Goal: Find specific page/section: Find specific page/section

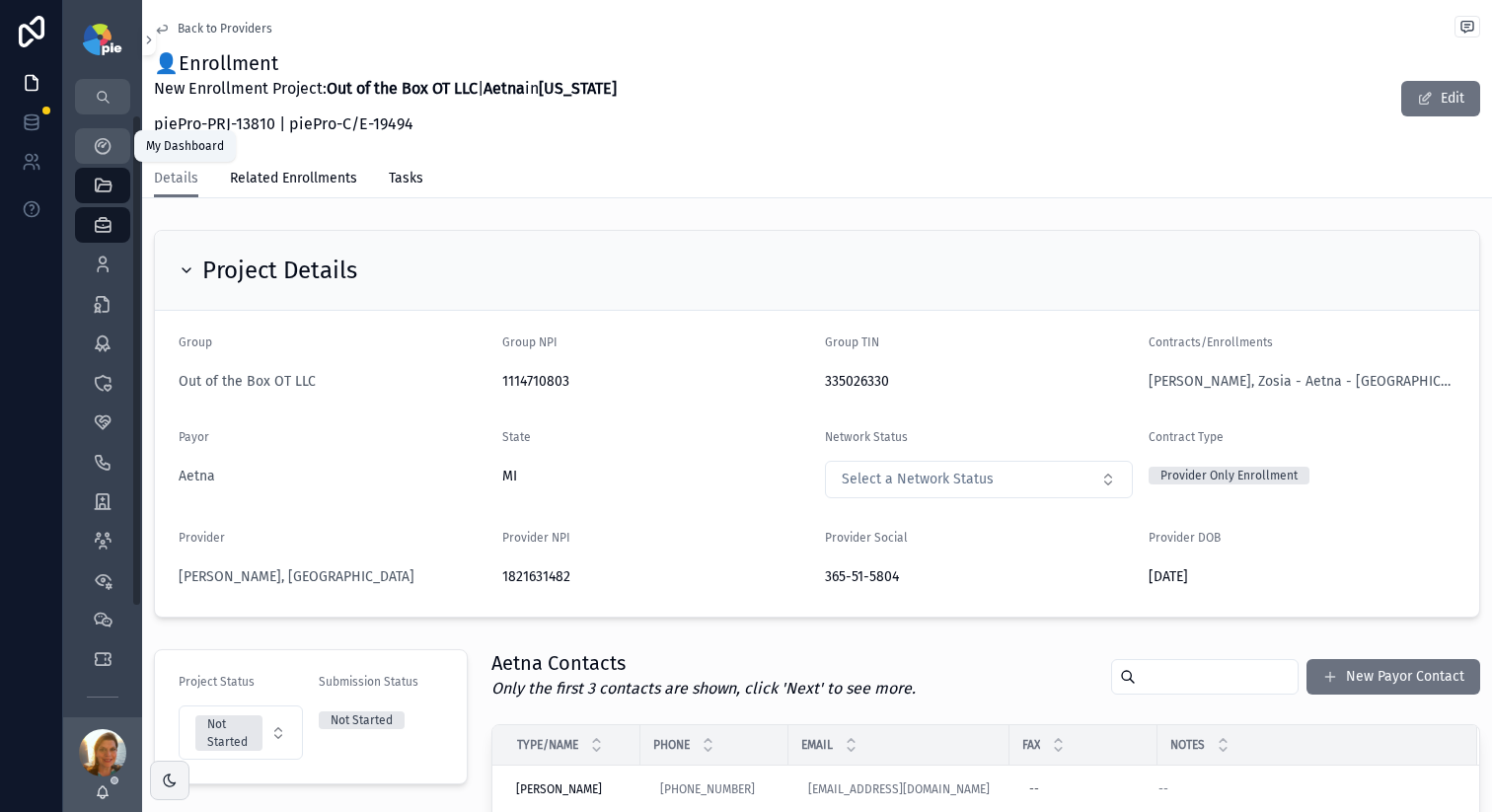
click at [108, 152] on icon "scrollable content" at bounding box center [103, 146] width 20 height 20
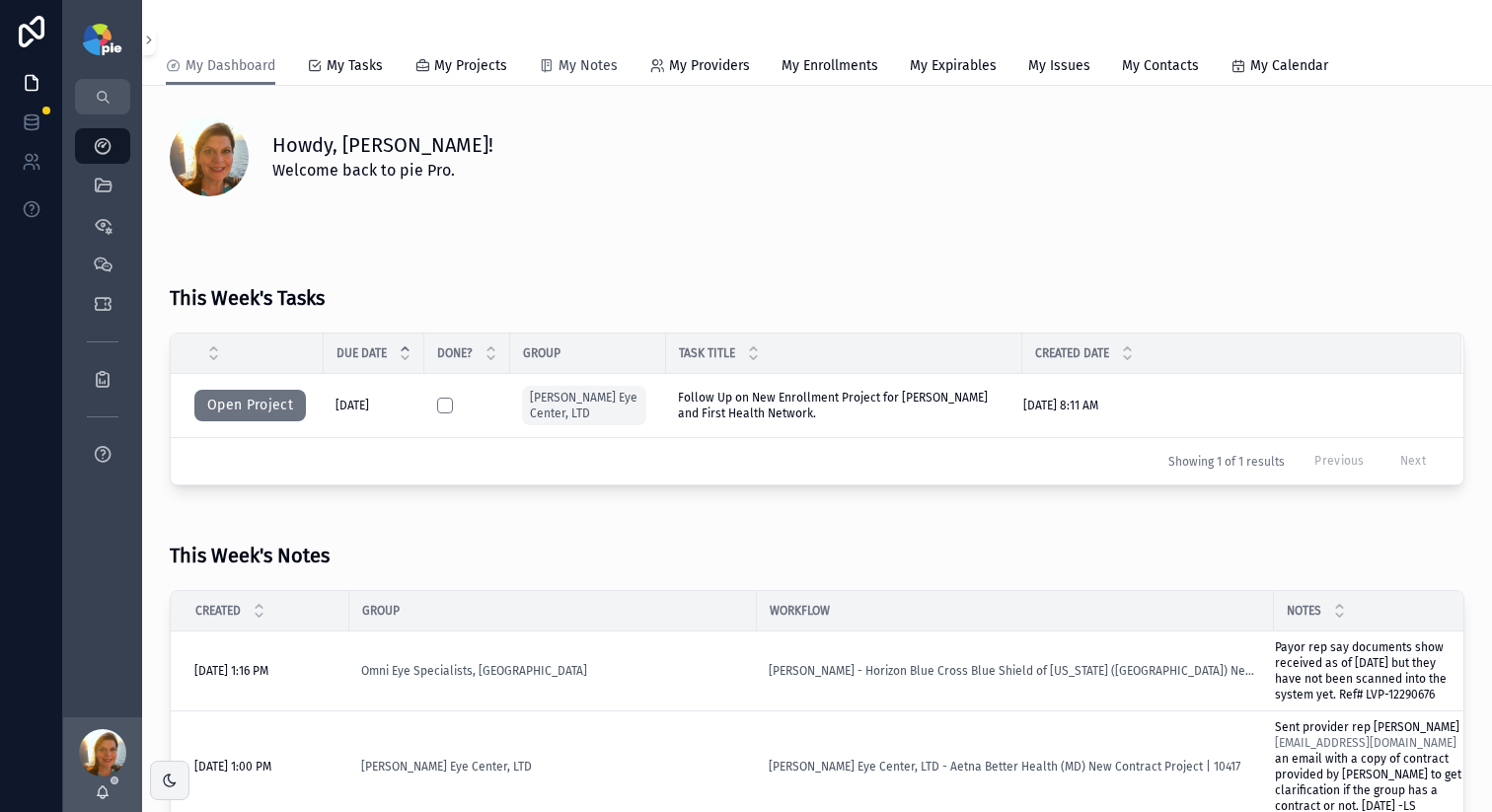
click at [599, 72] on span "My Notes" at bounding box center [587, 66] width 59 height 20
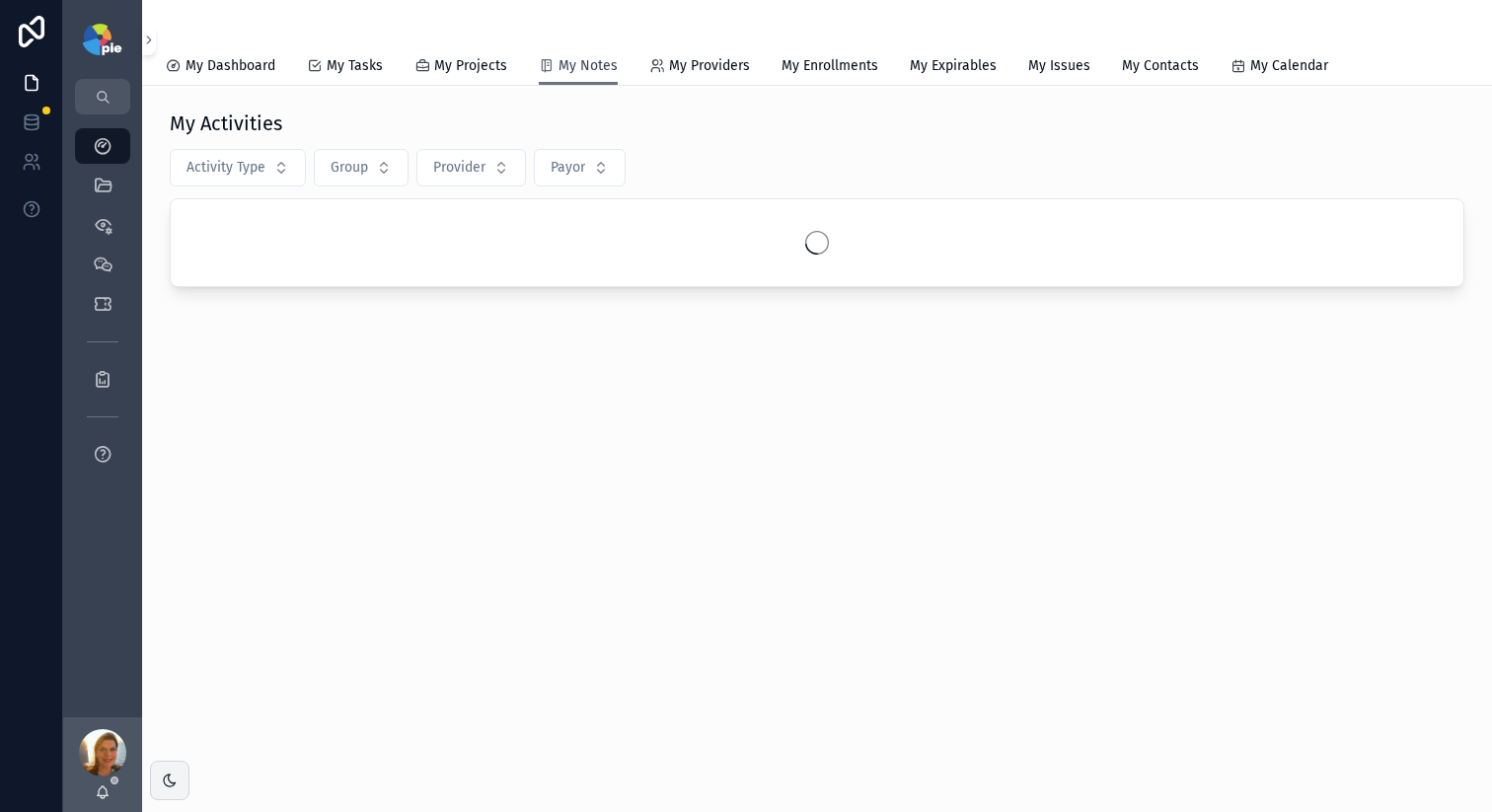
click at [599, 72] on span "My Notes" at bounding box center [587, 66] width 59 height 20
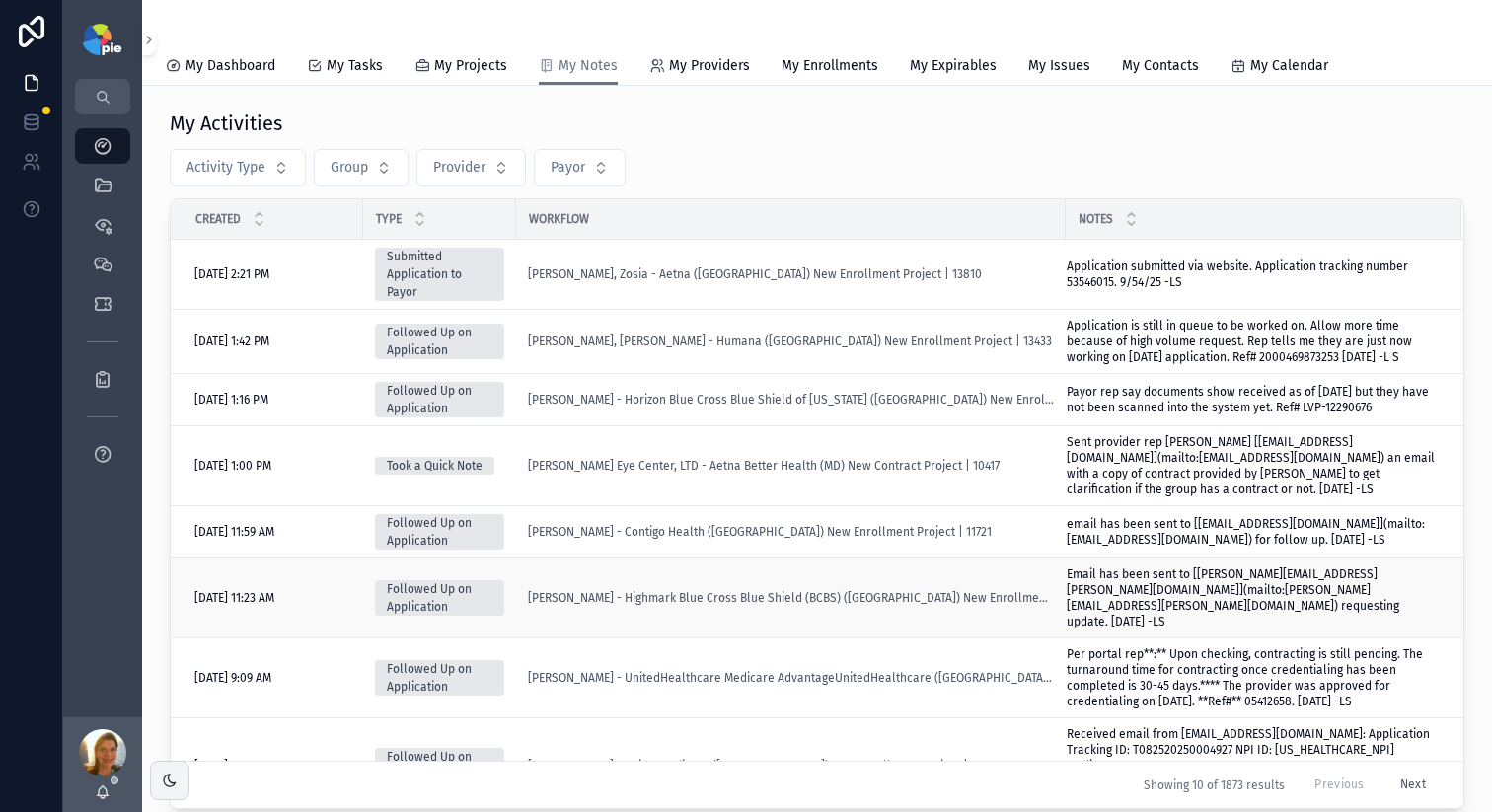
click at [521, 628] on td "[PERSON_NAME] - Highmark Blue Cross Blue Shield (BCBS) ([GEOGRAPHIC_DATA]) New …" at bounding box center [791, 598] width 550 height 80
click at [1039, 606] on div "[PERSON_NAME] - Highmark Blue Cross Blue Shield (BCBS) ([GEOGRAPHIC_DATA]) New …" at bounding box center [791, 598] width 526 height 16
click at [667, 606] on span "[PERSON_NAME] - Highmark Blue Cross Blue Shield (BCBS) ([GEOGRAPHIC_DATA]) New …" at bounding box center [791, 598] width 526 height 16
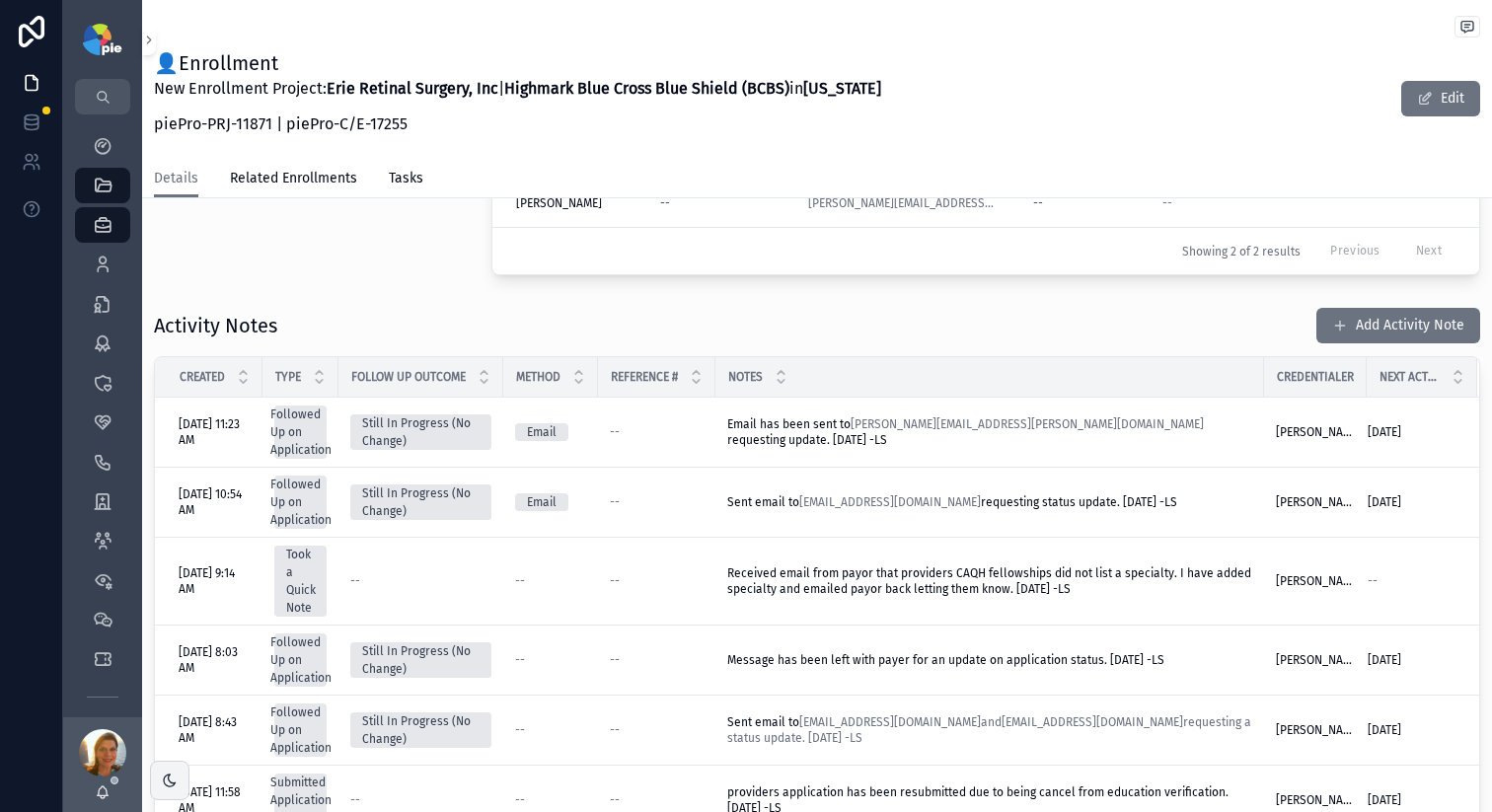
scroll to position [634, 0]
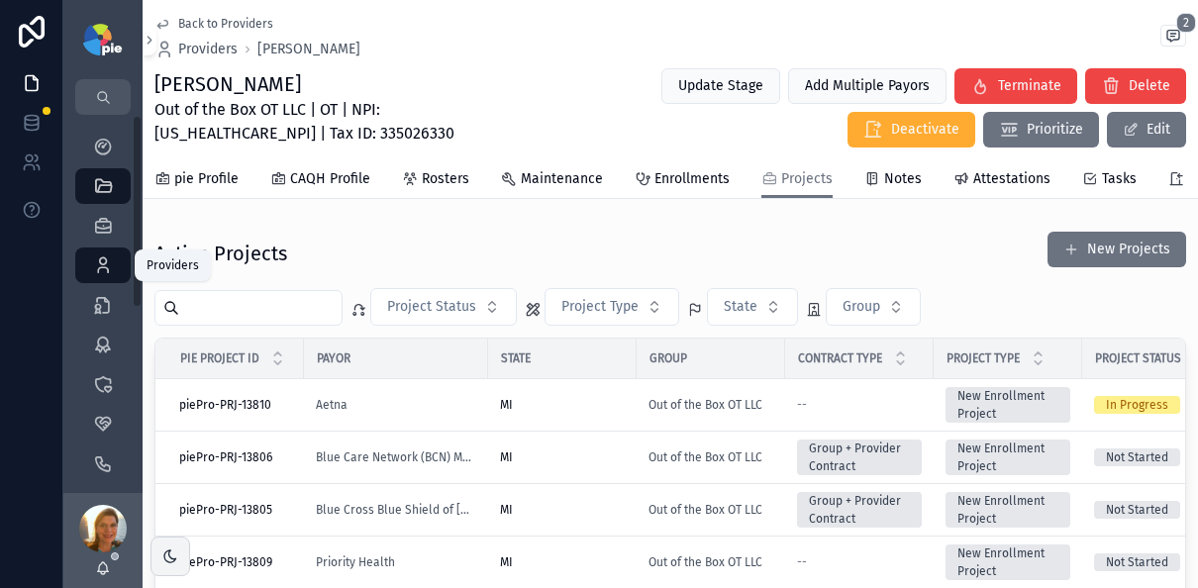
click at [100, 255] on icon "scrollable content" at bounding box center [103, 265] width 20 height 20
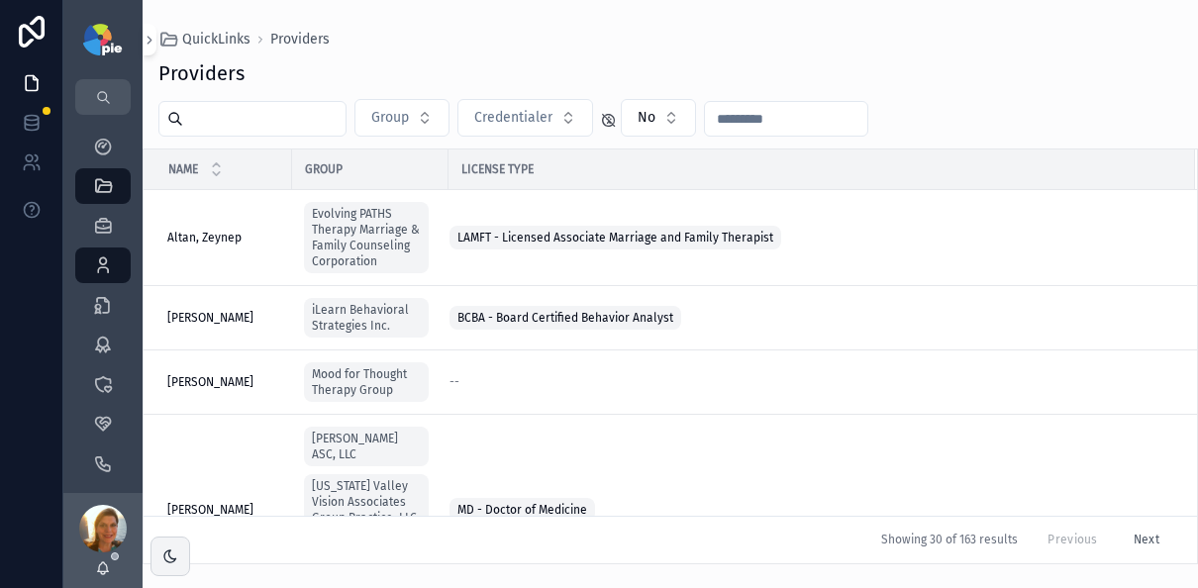
click at [242, 134] on div "scrollable content" at bounding box center [252, 119] width 188 height 36
click at [241, 128] on input "scrollable content" at bounding box center [264, 119] width 162 height 28
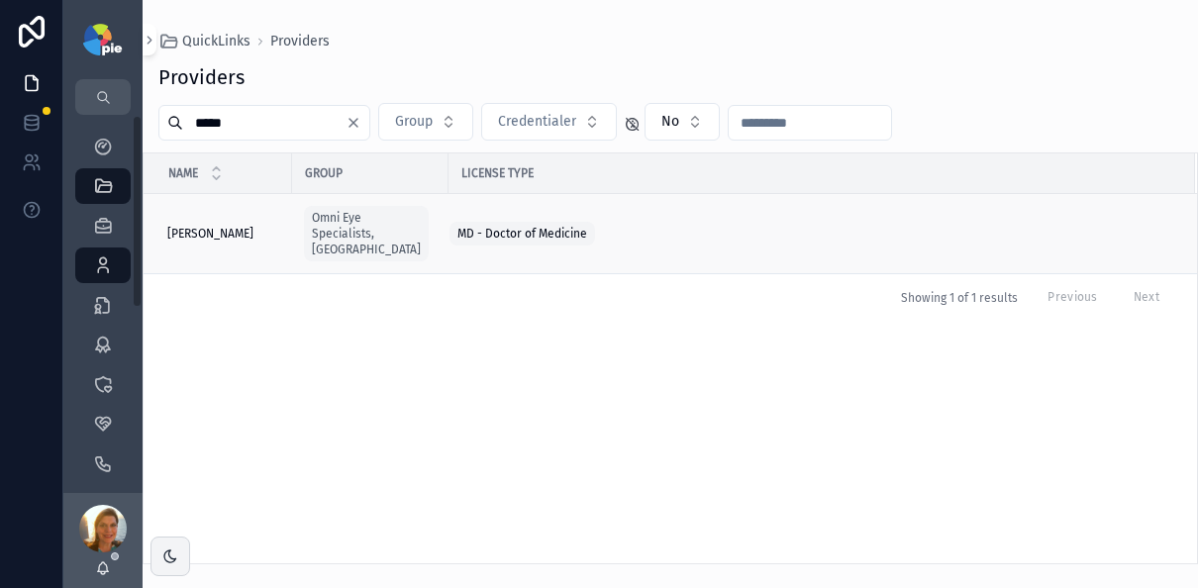
type input "*****"
click at [221, 232] on span "Gupta, Reena" at bounding box center [210, 234] width 86 height 16
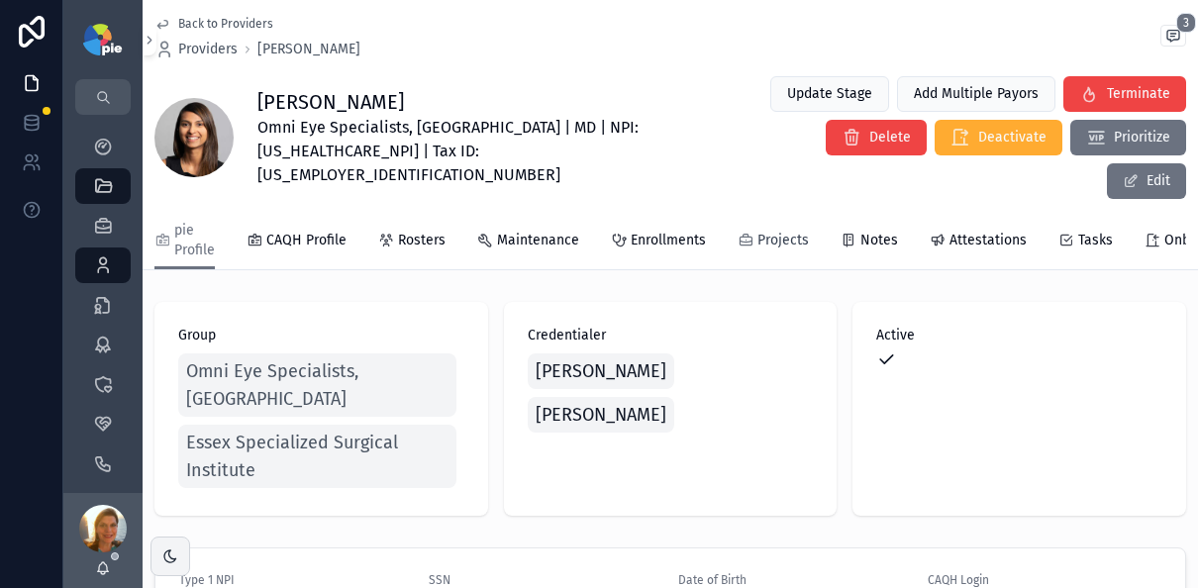
click at [774, 231] on span "Projects" at bounding box center [783, 241] width 51 height 20
